Goal: Task Accomplishment & Management: Use online tool/utility

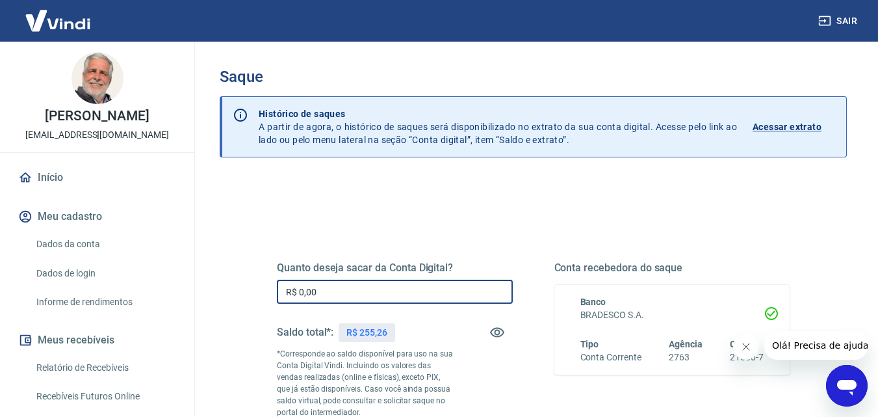
click at [337, 288] on input "R$ 0,00" at bounding box center [395, 291] width 236 height 24
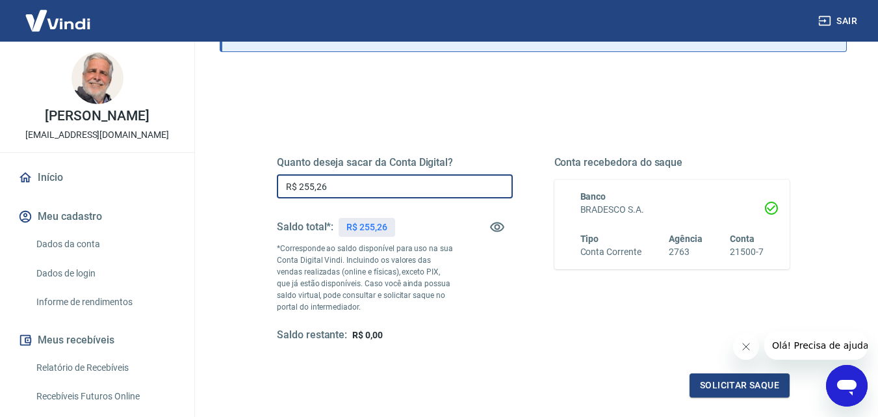
scroll to position [195, 0]
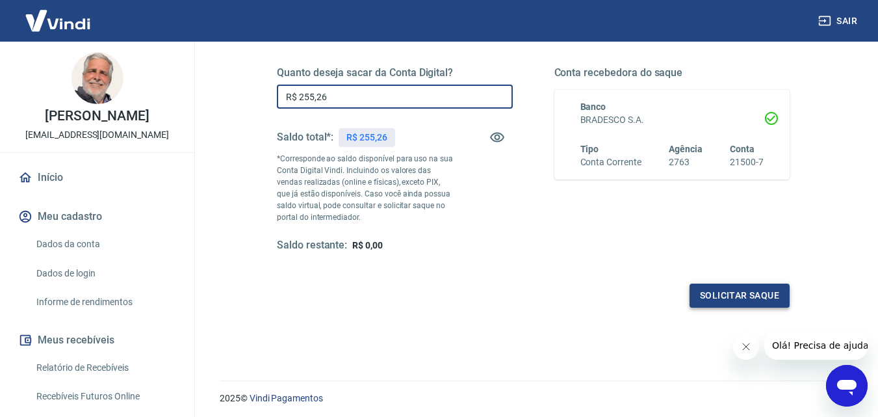
type input "R$ 255,26"
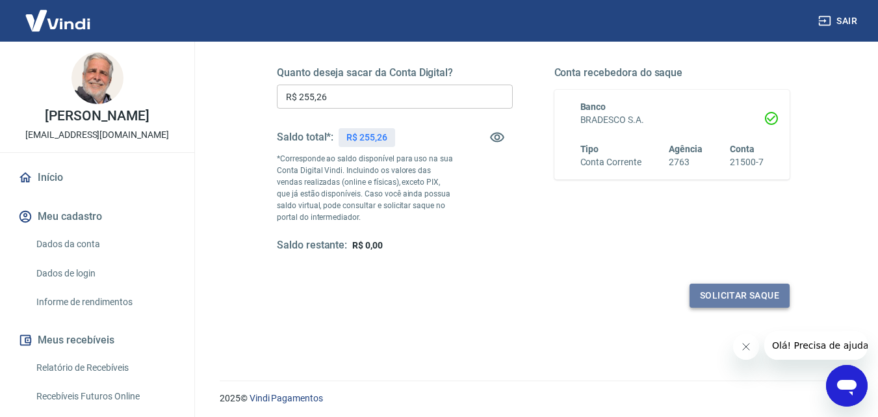
click at [725, 289] on button "Solicitar saque" at bounding box center [740, 295] width 100 height 24
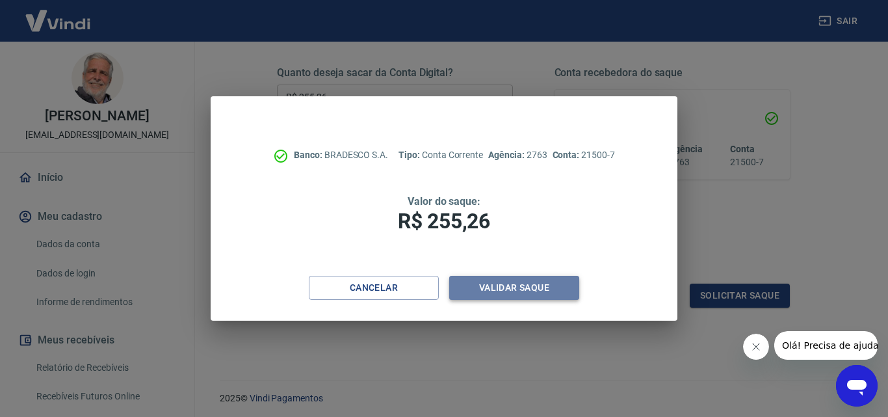
click at [508, 285] on button "Validar saque" at bounding box center [514, 288] width 130 height 24
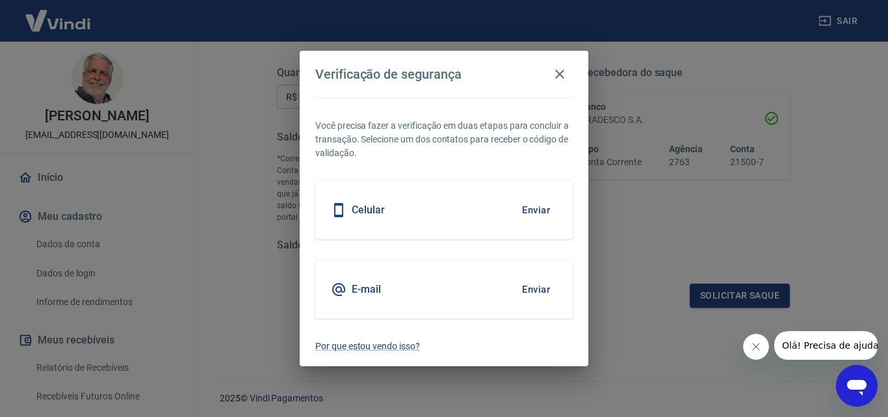
click at [530, 209] on button "Enviar" at bounding box center [536, 209] width 42 height 27
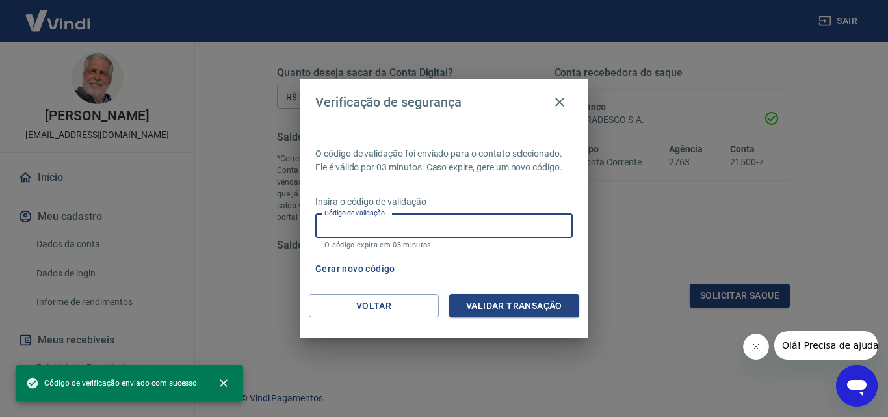
click at [370, 226] on input "Código de validação" at bounding box center [443, 226] width 257 height 24
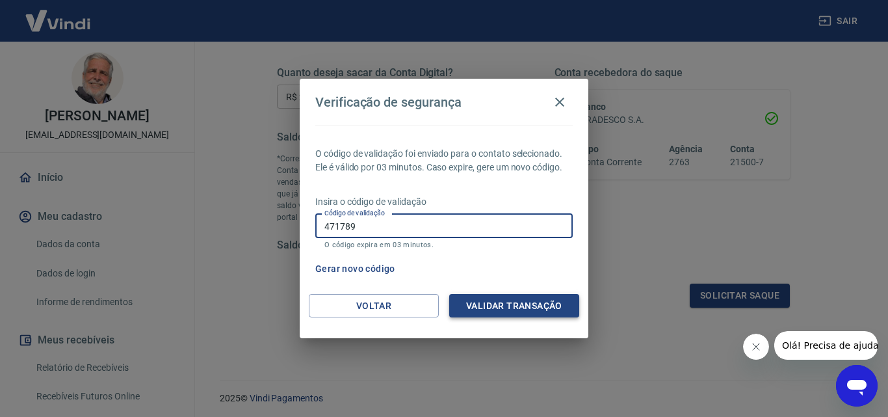
type input "471789"
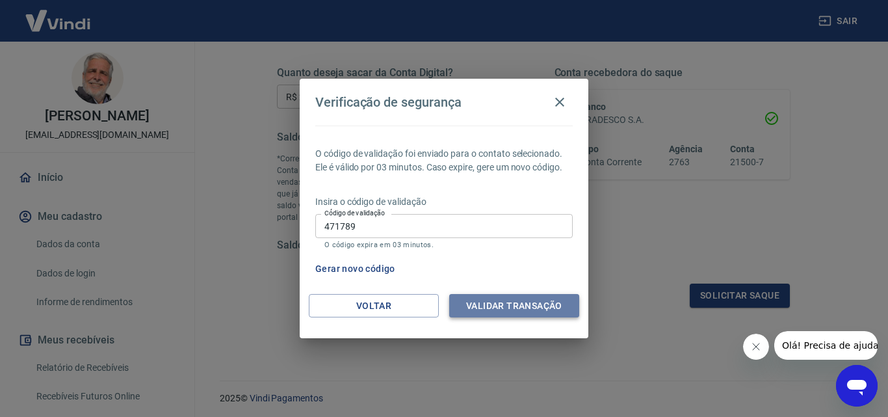
click at [500, 304] on button "Validar transação" at bounding box center [514, 306] width 130 height 24
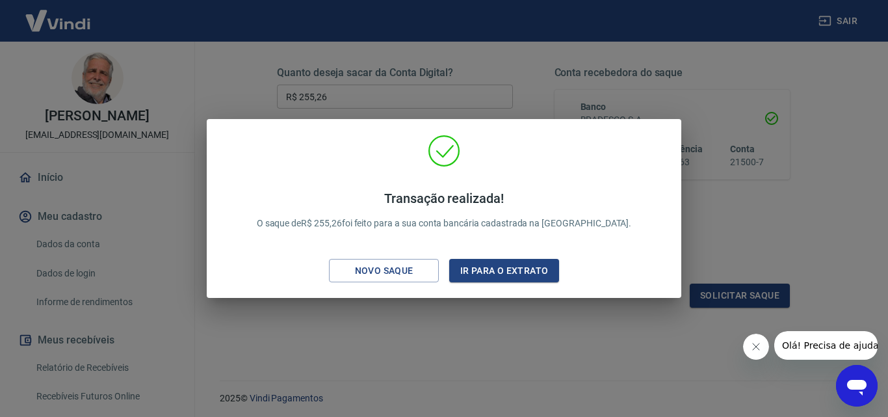
click at [409, 269] on div "Novo saque" at bounding box center [384, 271] width 90 height 16
